Goal: Information Seeking & Learning: Learn about a topic

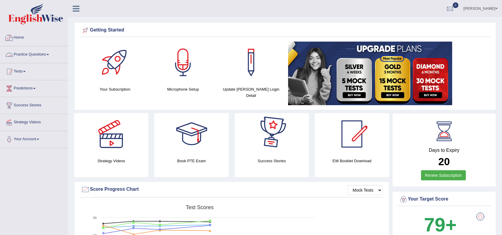
click at [16, 51] on link "Practice Questions" at bounding box center [34, 53] width 68 height 15
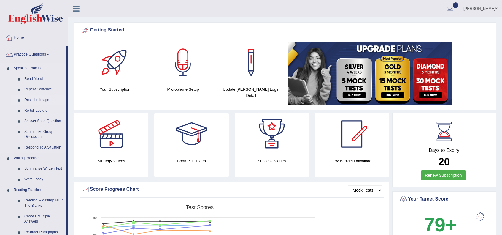
click at [40, 102] on link "Describe Image" at bounding box center [44, 100] width 45 height 11
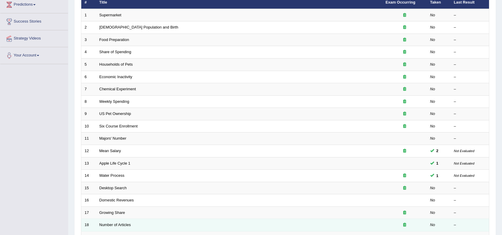
scroll to position [155, 0]
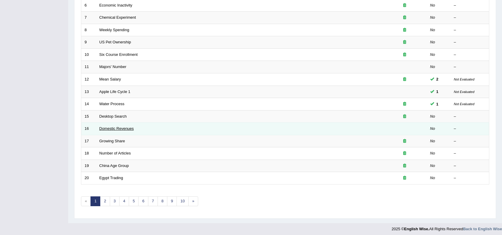
click at [111, 126] on link "Domestic Revenues" at bounding box center [116, 128] width 34 height 4
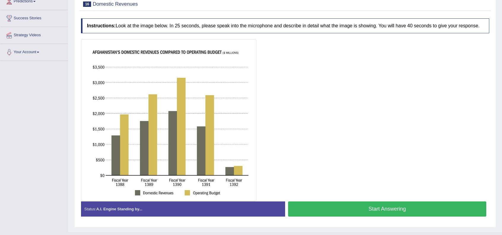
scroll to position [98, 0]
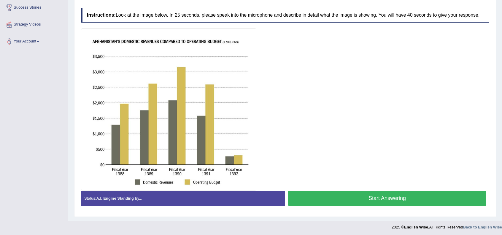
click at [372, 196] on button "Start Answering" at bounding box center [387, 198] width 198 height 15
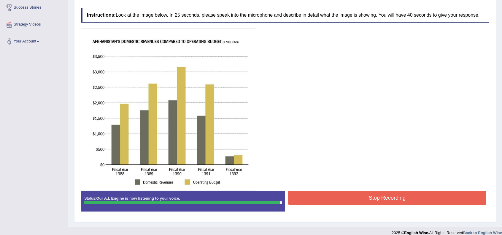
click at [384, 198] on button "Stop Recording" at bounding box center [387, 198] width 198 height 14
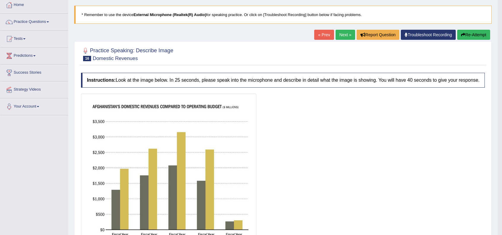
scroll to position [0, 0]
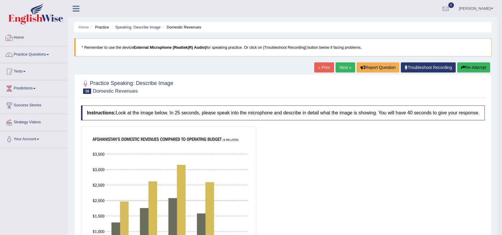
click at [14, 42] on link "Home" at bounding box center [34, 36] width 68 height 15
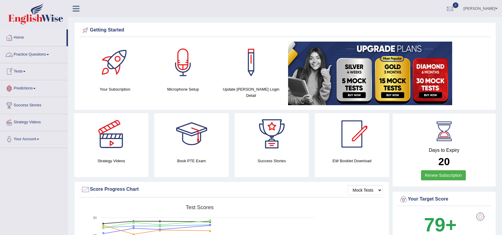
click at [32, 56] on link "Practice Questions" at bounding box center [34, 53] width 68 height 15
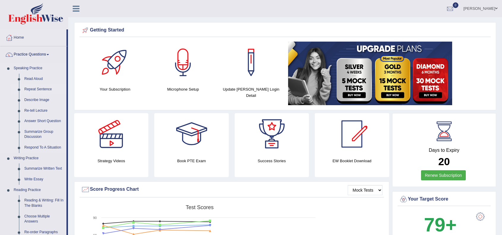
click at [34, 90] on link "Repeat Sentence" at bounding box center [44, 89] width 45 height 11
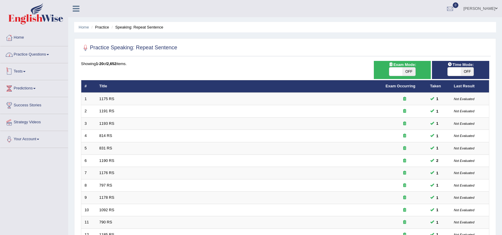
click at [36, 55] on link "Practice Questions" at bounding box center [34, 53] width 68 height 15
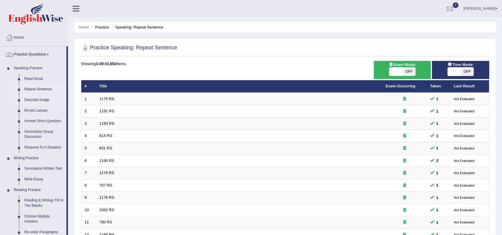
click at [37, 100] on link "Describe Image" at bounding box center [44, 100] width 45 height 11
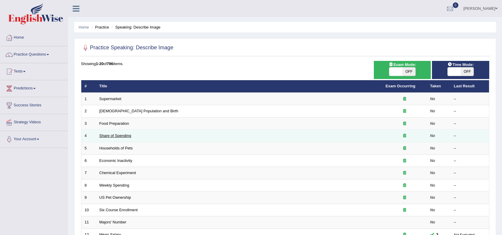
click at [121, 136] on link "Share of Spending" at bounding box center [115, 135] width 32 height 4
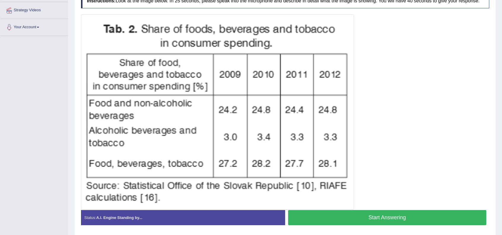
scroll to position [131, 0]
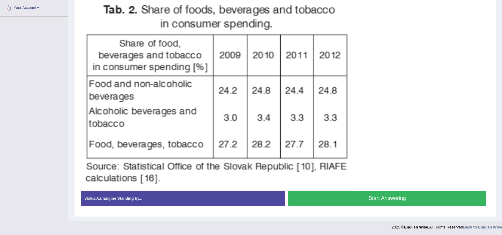
click at [355, 196] on button "Start Answering" at bounding box center [387, 198] width 198 height 15
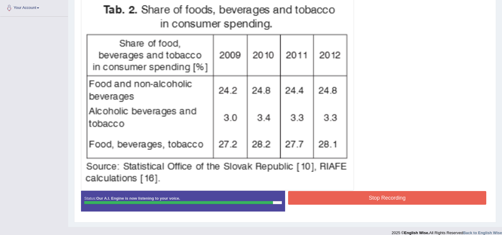
click at [397, 199] on button "Stop Recording" at bounding box center [387, 198] width 198 height 14
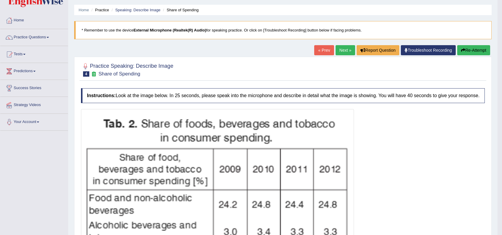
scroll to position [0, 0]
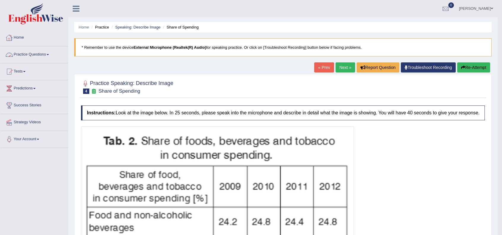
click at [349, 65] on link "Next »" at bounding box center [346, 67] width 20 height 10
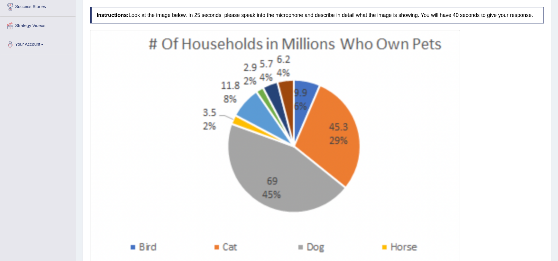
scroll to position [99, 0]
click at [358, 79] on img at bounding box center [248, 138] width 330 height 218
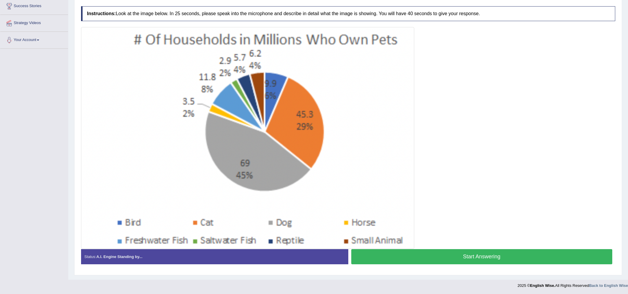
scroll to position [99, 0]
click at [494, 234] on button "Start Answering" at bounding box center [481, 255] width 261 height 15
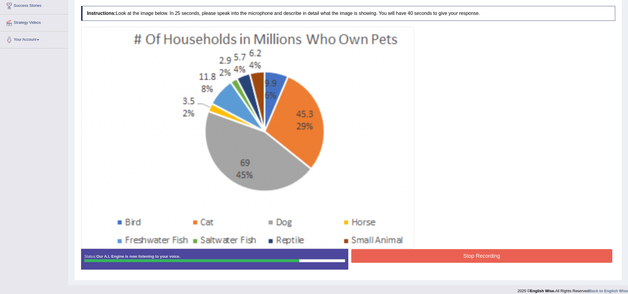
click at [497, 234] on button "Stop Recording" at bounding box center [481, 256] width 261 height 14
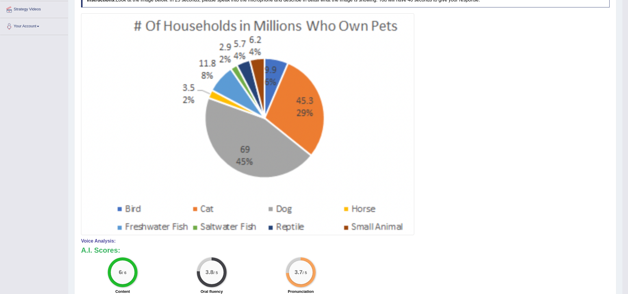
scroll to position [0, 0]
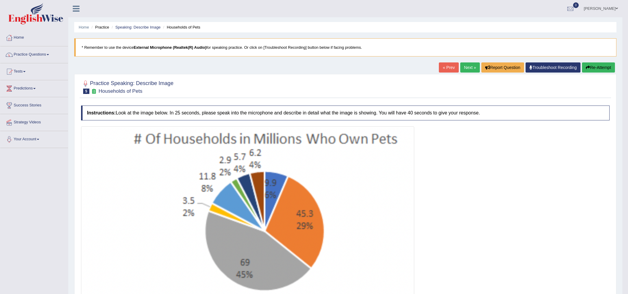
click at [470, 65] on link "Next »" at bounding box center [470, 67] width 20 height 10
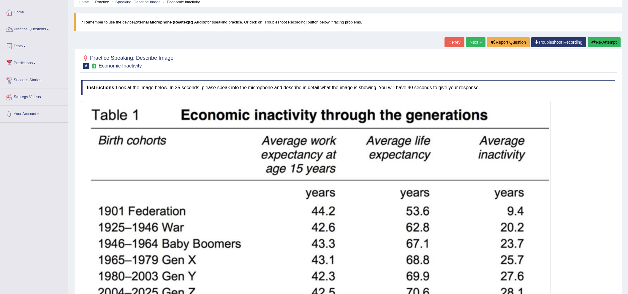
scroll to position [19, 0]
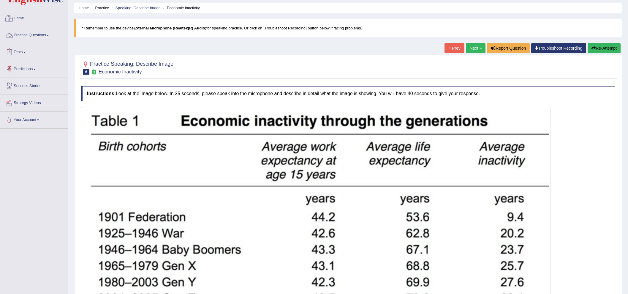
click at [24, 21] on link "Home" at bounding box center [34, 17] width 68 height 15
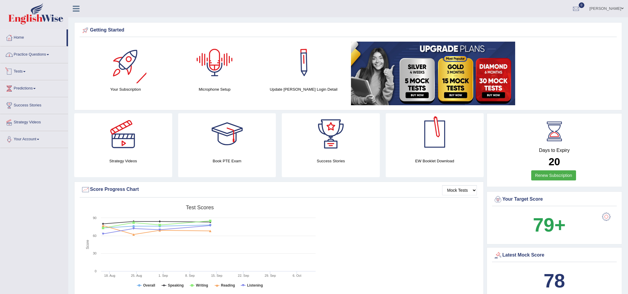
click at [20, 57] on link "Practice Questions" at bounding box center [34, 53] width 68 height 15
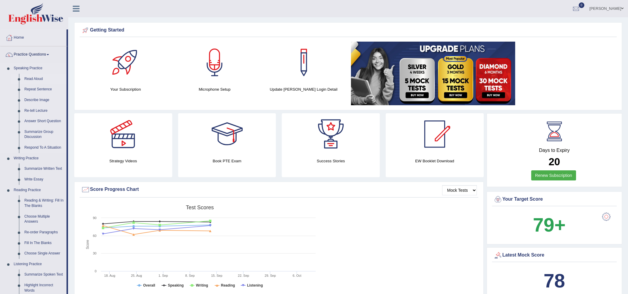
click at [39, 76] on link "Read Aloud" at bounding box center [44, 79] width 45 height 11
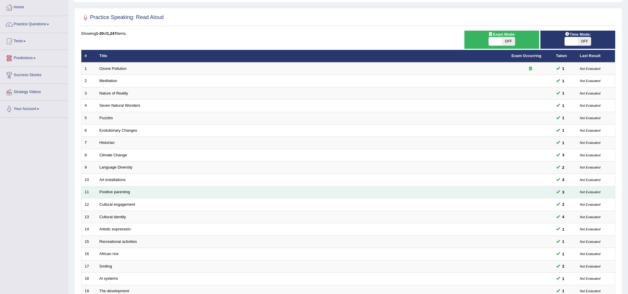
scroll to position [98, 0]
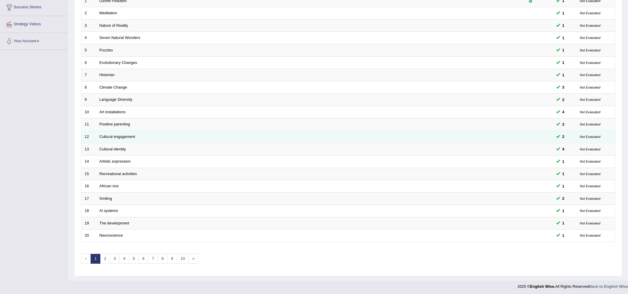
click at [138, 131] on td "Cultural engagement" at bounding box center [302, 136] width 412 height 12
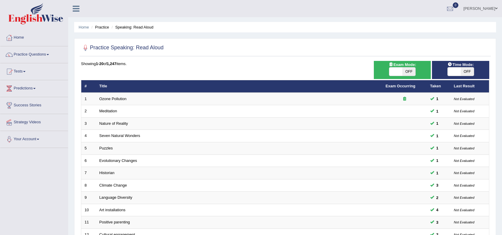
scroll to position [155, 0]
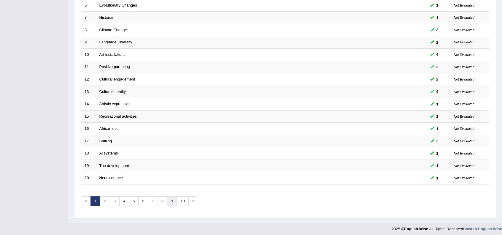
click at [169, 198] on link "9" at bounding box center [172, 201] width 10 height 10
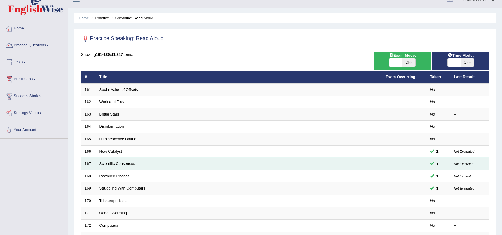
scroll to position [20, 0]
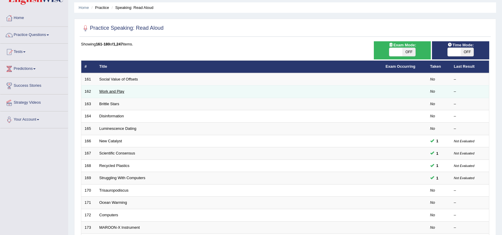
click at [108, 92] on link "Work and Play" at bounding box center [111, 91] width 25 height 4
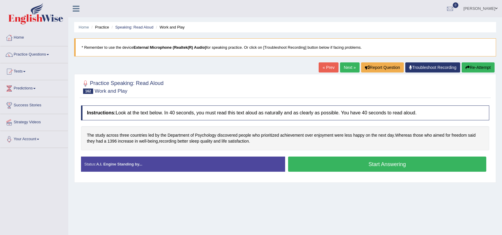
click at [343, 163] on button "Start Answering" at bounding box center [387, 163] width 198 height 15
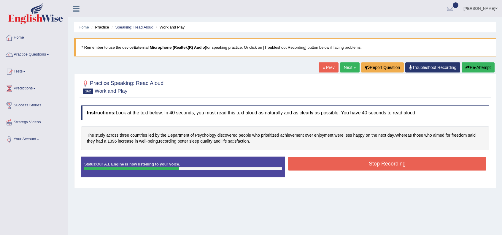
click at [372, 163] on button "Stop Recording" at bounding box center [387, 164] width 198 height 14
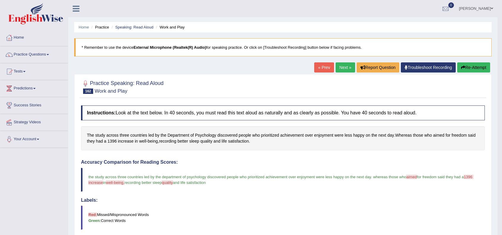
click at [346, 67] on link "Next »" at bounding box center [346, 67] width 20 height 10
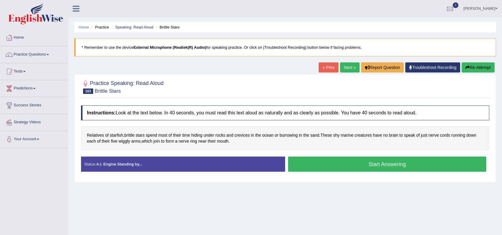
click at [368, 165] on button "Start Answering" at bounding box center [387, 163] width 198 height 15
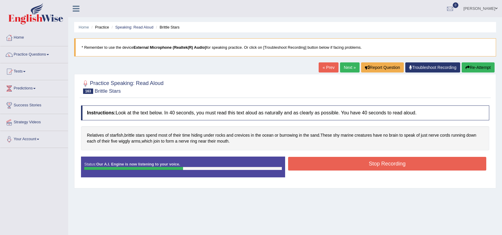
click at [368, 165] on button "Stop Recording" at bounding box center [387, 164] width 198 height 14
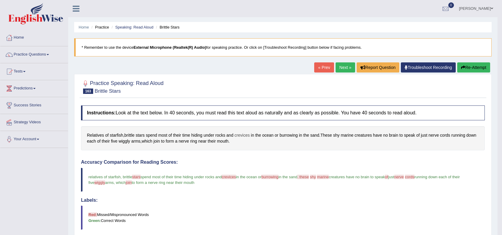
click at [240, 134] on span "crevices" at bounding box center [241, 135] width 15 height 6
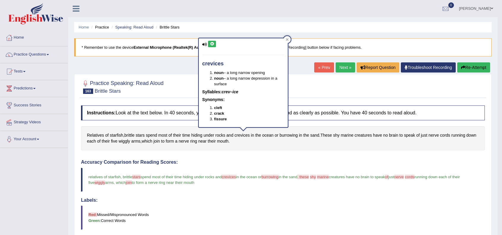
click at [206, 43] on icon at bounding box center [204, 44] width 5 height 4
click at [204, 45] on icon at bounding box center [204, 44] width 5 height 4
click at [213, 45] on icon at bounding box center [212, 44] width 4 height 4
click at [212, 44] on icon at bounding box center [212, 44] width 4 height 4
drag, startPoint x: 201, startPoint y: 63, endPoint x: 220, endPoint y: 67, distance: 19.9
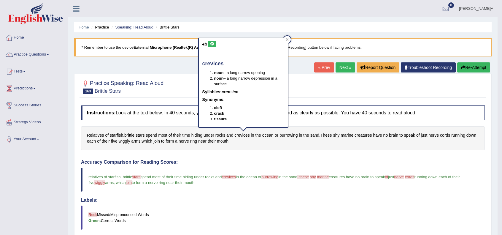
click at [220, 67] on div "crevices noun – a long narrow opening noun – a long narrow depression in a surf…" at bounding box center [243, 82] width 89 height 89
click at [220, 62] on h4 "crevices" at bounding box center [243, 64] width 82 height 6
click at [263, 193] on div "Accuracy Comparison for Reading Scores: relatives of starfish , brittle stars s…" at bounding box center [283, 204] width 404 height 90
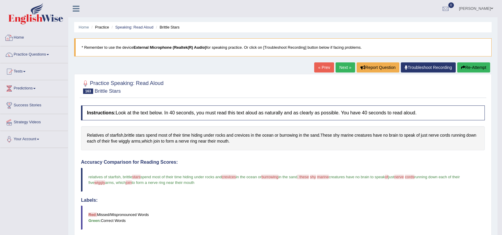
click at [22, 37] on link "Home" at bounding box center [34, 36] width 68 height 15
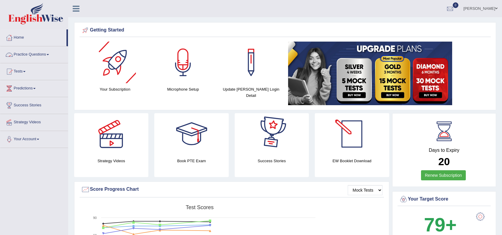
click at [426, 175] on link "Renew Subscription" at bounding box center [443, 175] width 45 height 10
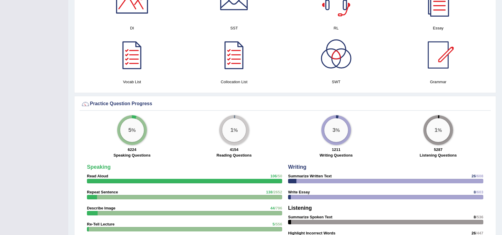
scroll to position [416, 0]
